Goal: Task Accomplishment & Management: Manage account settings

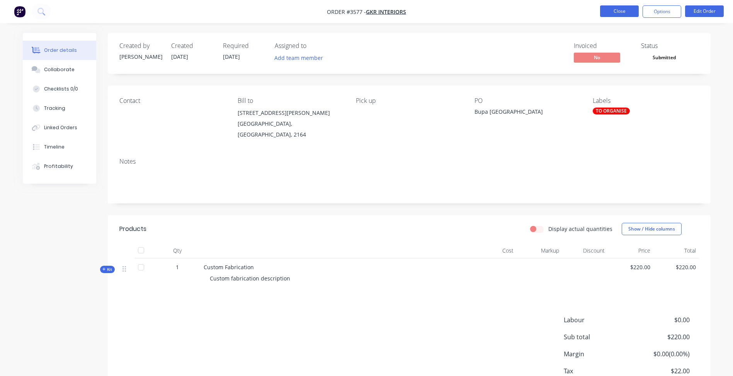
click at [615, 12] on button "Close" at bounding box center [619, 11] width 39 height 12
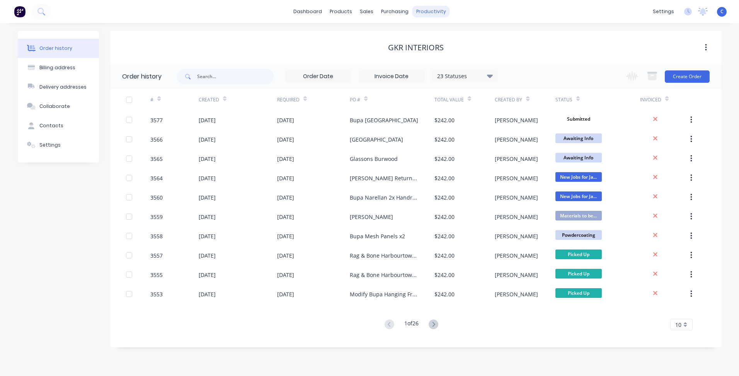
click at [433, 9] on div "productivity" at bounding box center [430, 12] width 37 height 12
click at [441, 34] on div "Workflow" at bounding box center [444, 37] width 23 height 7
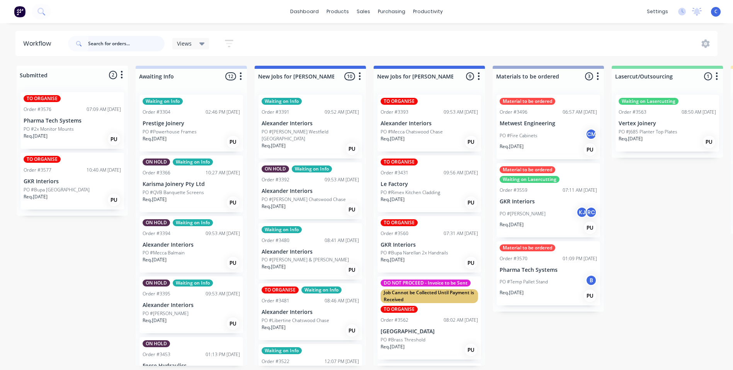
click at [121, 45] on input "text" at bounding box center [126, 43] width 77 height 15
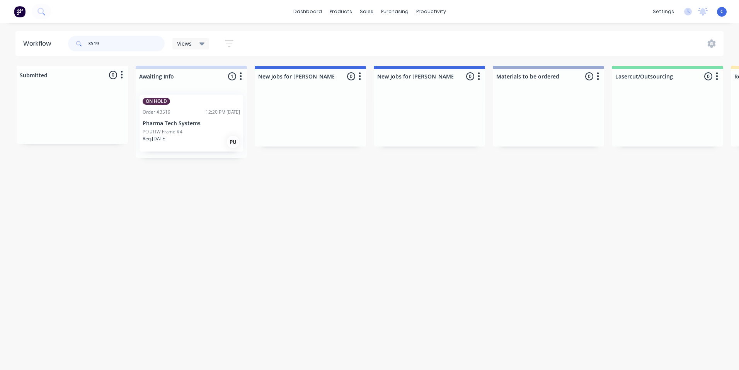
type input "3519"
click at [179, 121] on p "Pharma Tech Systems" at bounding box center [191, 123] width 97 height 7
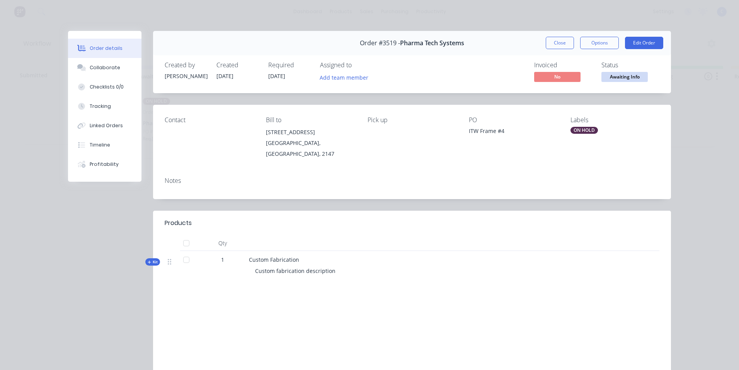
click at [583, 129] on div "ON HOLD" at bounding box center [584, 130] width 27 height 7
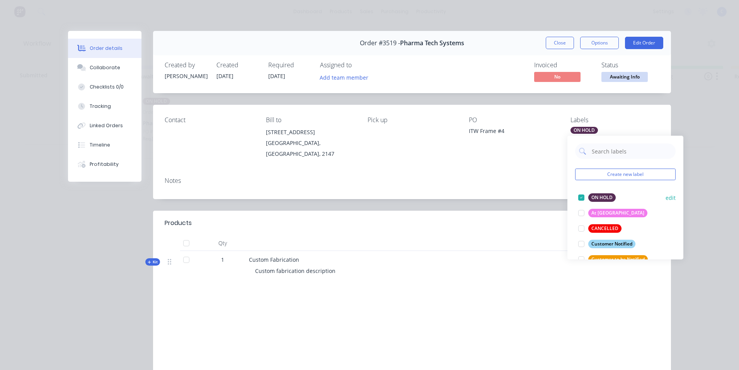
click at [603, 196] on div "ON HOLD" at bounding box center [601, 197] width 27 height 9
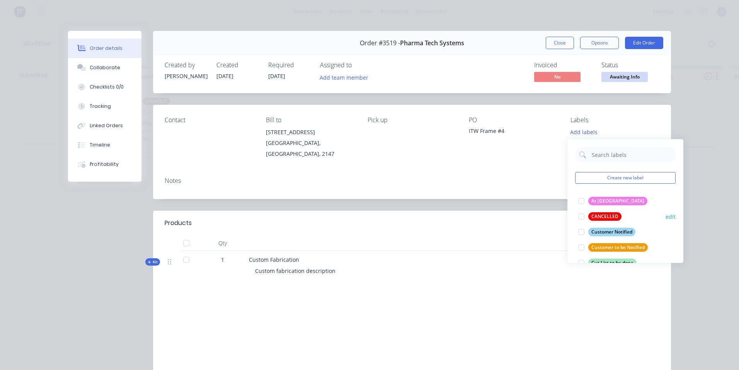
click at [609, 216] on div "CANCELLED" at bounding box center [604, 216] width 33 height 9
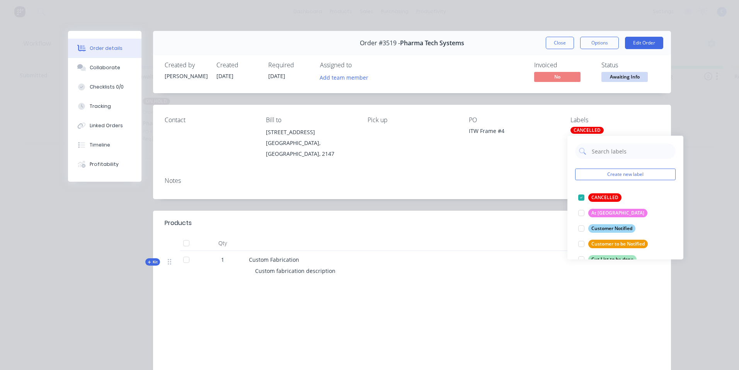
click at [501, 182] on div "Notes" at bounding box center [412, 185] width 518 height 28
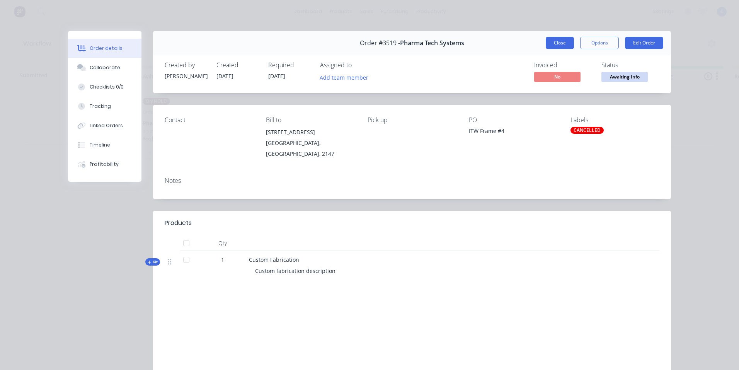
click at [558, 47] on button "Close" at bounding box center [560, 43] width 28 height 12
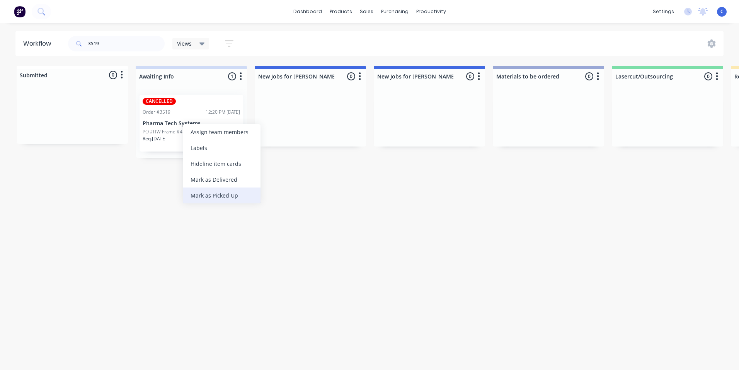
click at [224, 193] on div "Mark as Picked Up" at bounding box center [222, 195] width 78 height 16
